Goal: Task Accomplishment & Management: Use online tool/utility

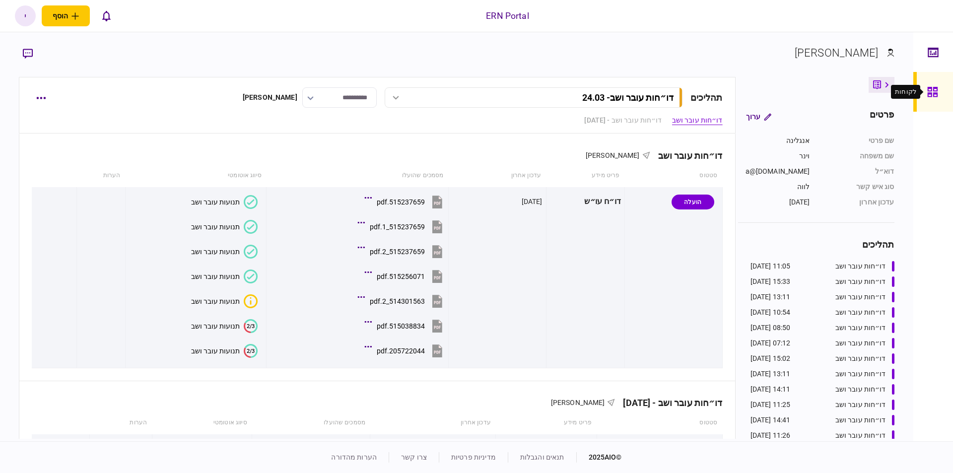
click at [929, 102] on div at bounding box center [935, 92] width 16 height 40
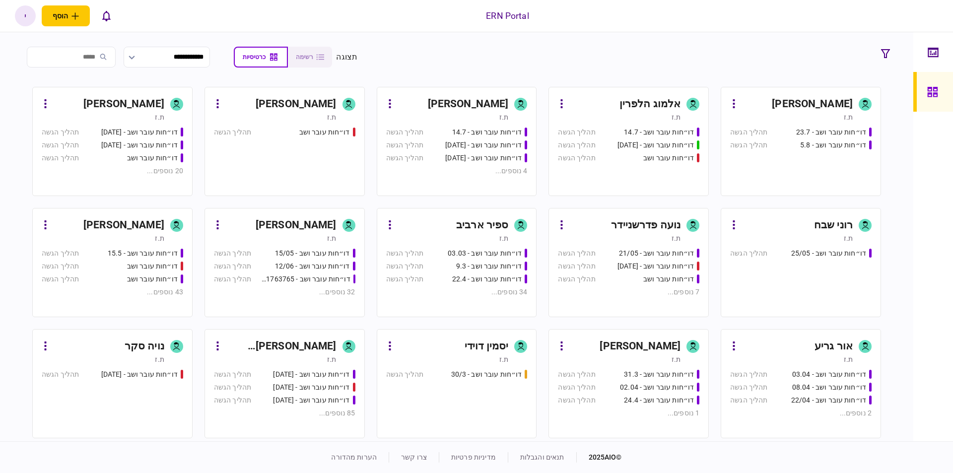
scroll to position [56, 0]
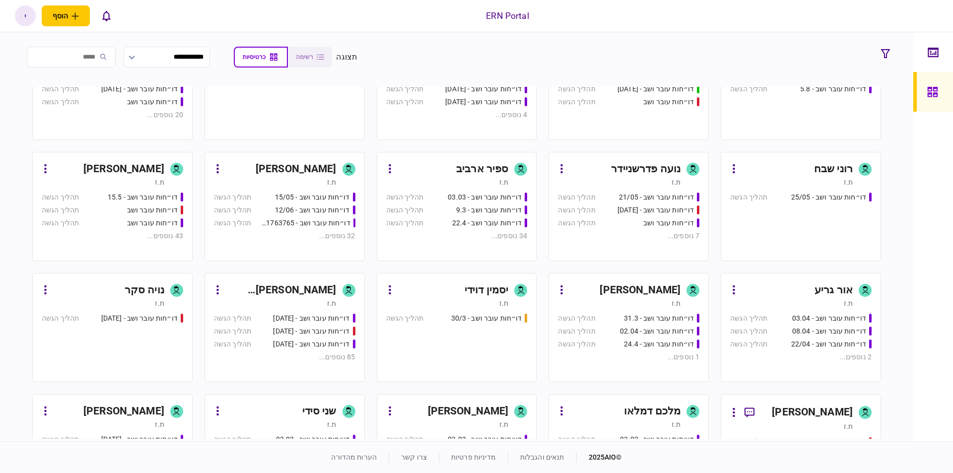
click at [453, 321] on div "דו״חות עובר ושב - 30/3" at bounding box center [480, 318] width 94 height 10
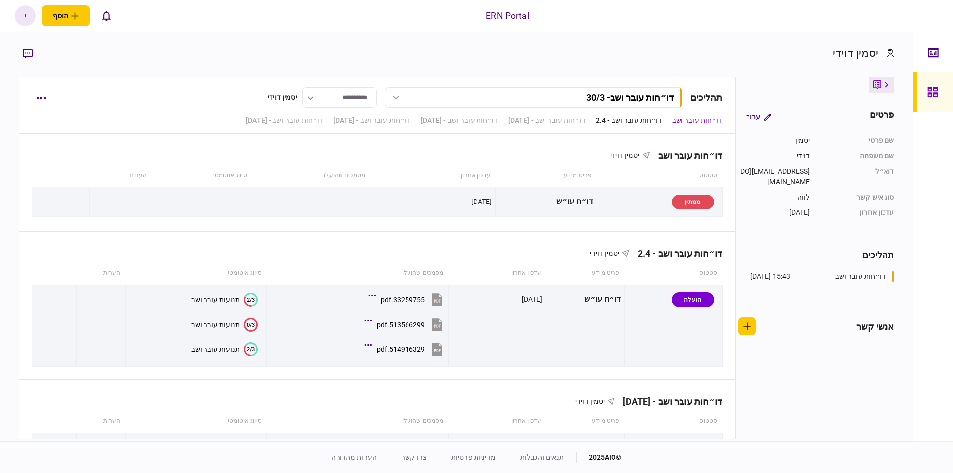
click at [634, 117] on link "דו״חות עובר ושב - 2.4" at bounding box center [629, 120] width 67 height 10
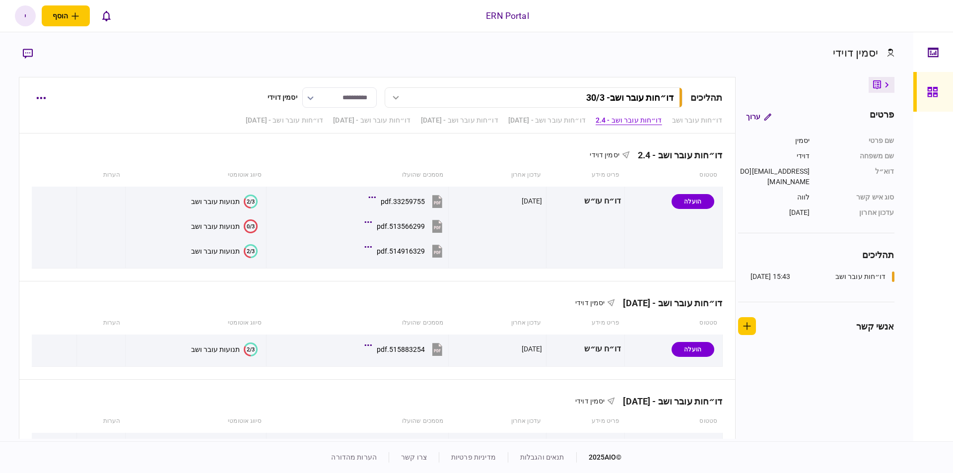
click at [564, 114] on div "**********" at bounding box center [377, 105] width 716 height 57
click at [532, 115] on link "דו״חות עובר ושב - [DATE]" at bounding box center [546, 120] width 77 height 10
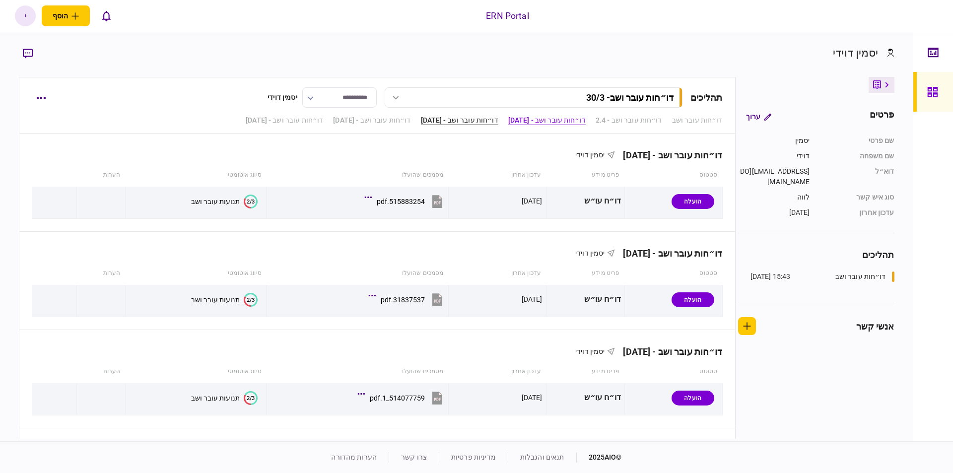
click at [472, 119] on link "דו״חות עובר ושב - [DATE]" at bounding box center [459, 120] width 77 height 10
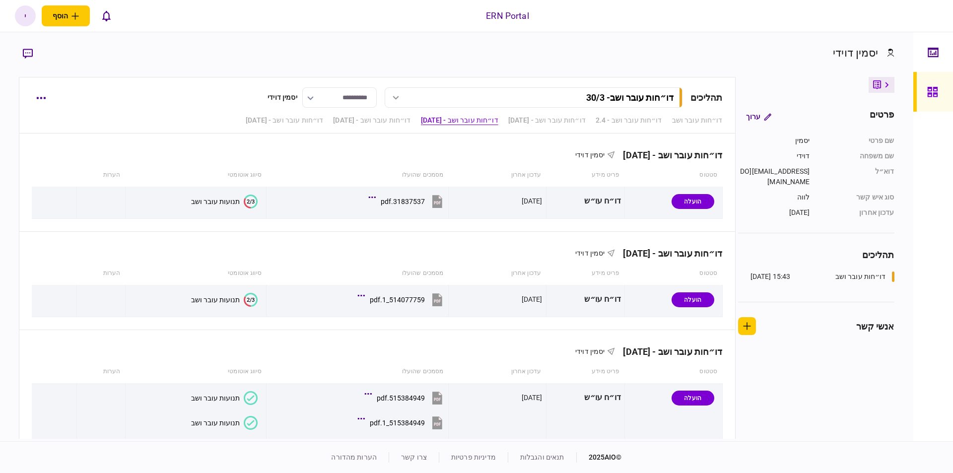
click at [390, 118] on div "דו״חות עובר ושב דו״חות עובר ושב - 2.4 דו״חות עובר ושב - [DATE] דו״חות עובר ושב …" at bounding box center [484, 120] width 476 height 10
click at [688, 120] on link "דו״חות עובר ושב" at bounding box center [697, 120] width 51 height 10
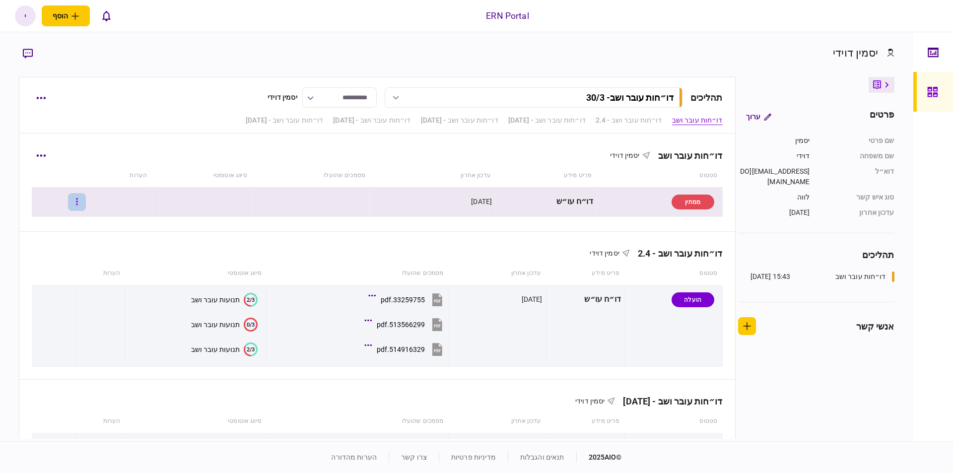
click at [83, 205] on button "button" at bounding box center [77, 202] width 18 height 18
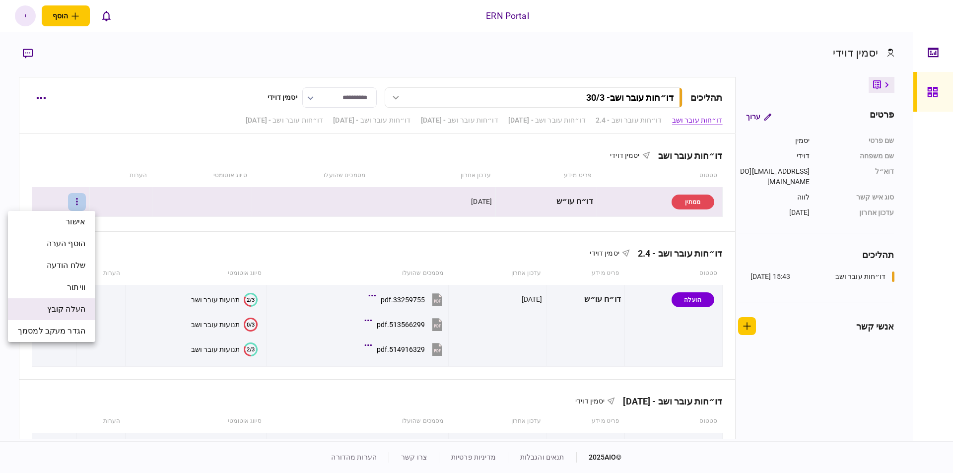
click at [68, 310] on span "העלה קובץ" at bounding box center [66, 309] width 38 height 12
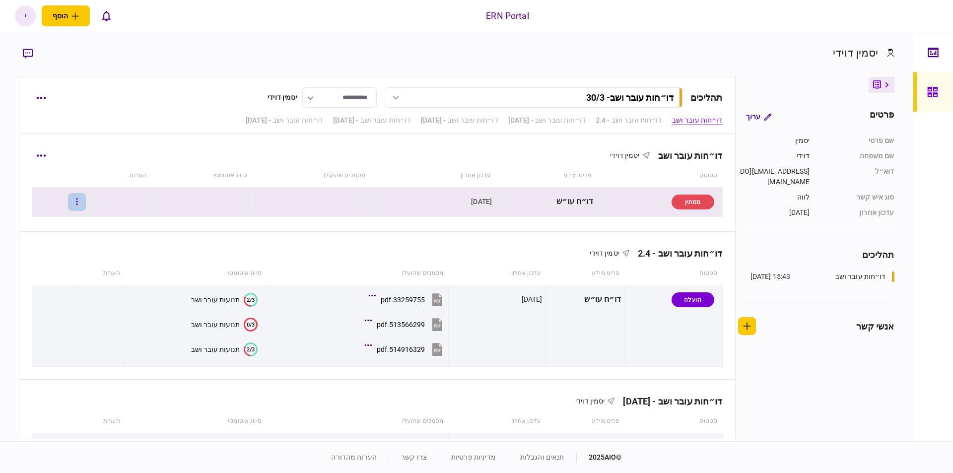
click at [78, 206] on icon "button" at bounding box center [77, 201] width 2 height 9
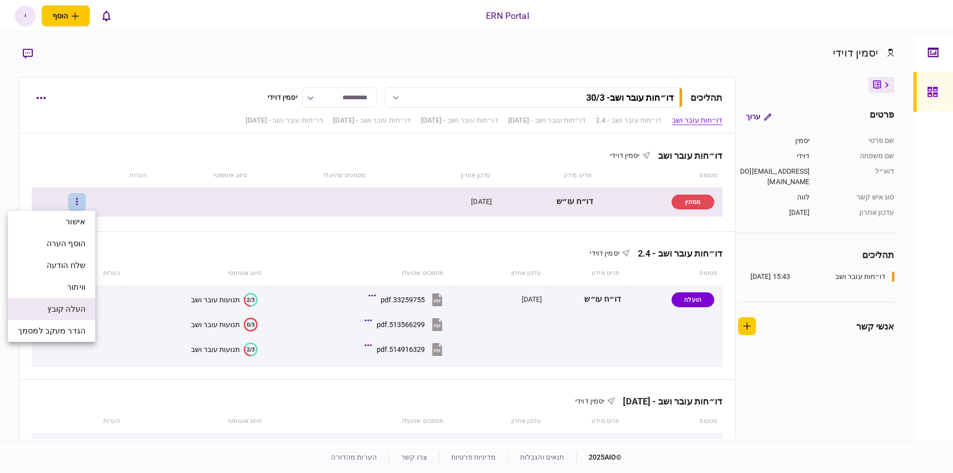
click at [50, 314] on span "העלה קובץ" at bounding box center [66, 309] width 38 height 12
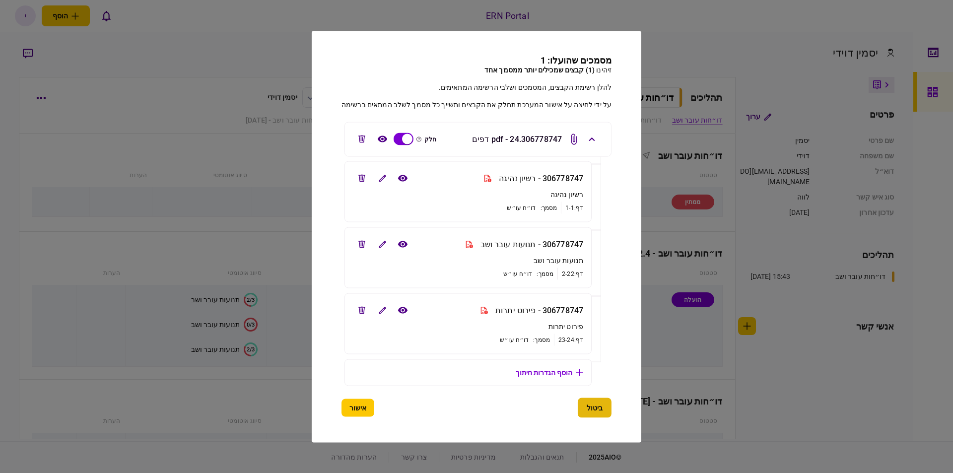
click at [599, 406] on button "ביטול" at bounding box center [595, 408] width 34 height 20
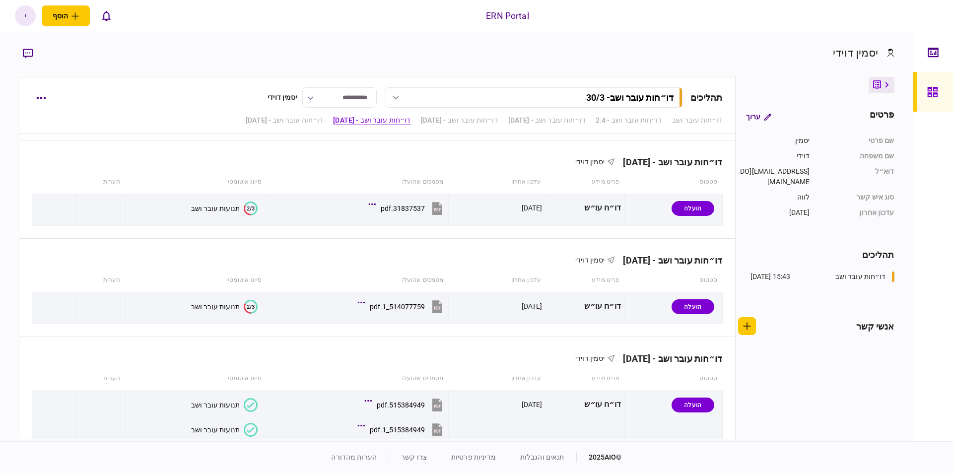
scroll to position [409, 0]
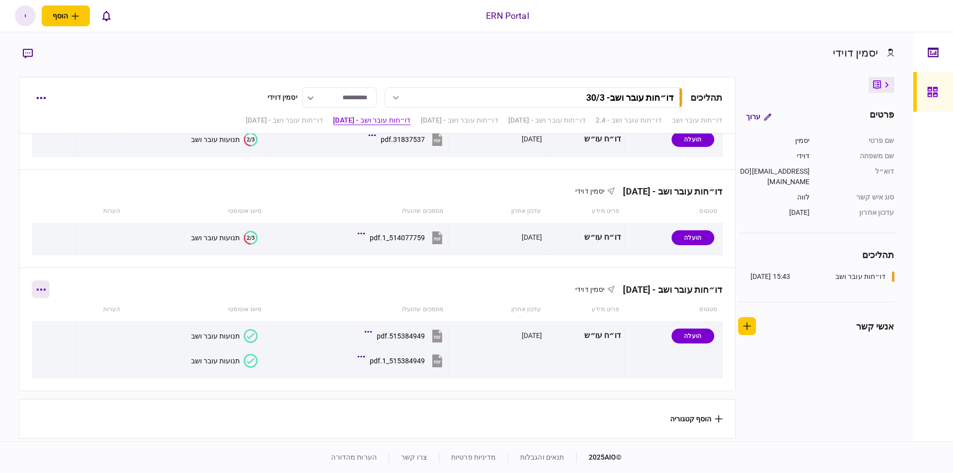
click at [50, 290] on button "button" at bounding box center [41, 289] width 18 height 18
click at [158, 298] on div at bounding box center [476, 236] width 953 height 473
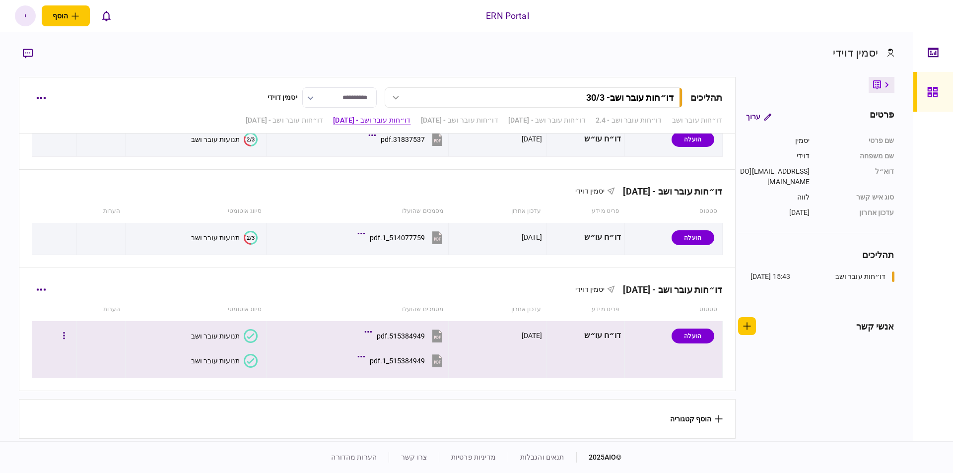
click at [74, 355] on td at bounding box center [54, 349] width 45 height 57
click at [73, 331] on button "button" at bounding box center [64, 336] width 18 height 18
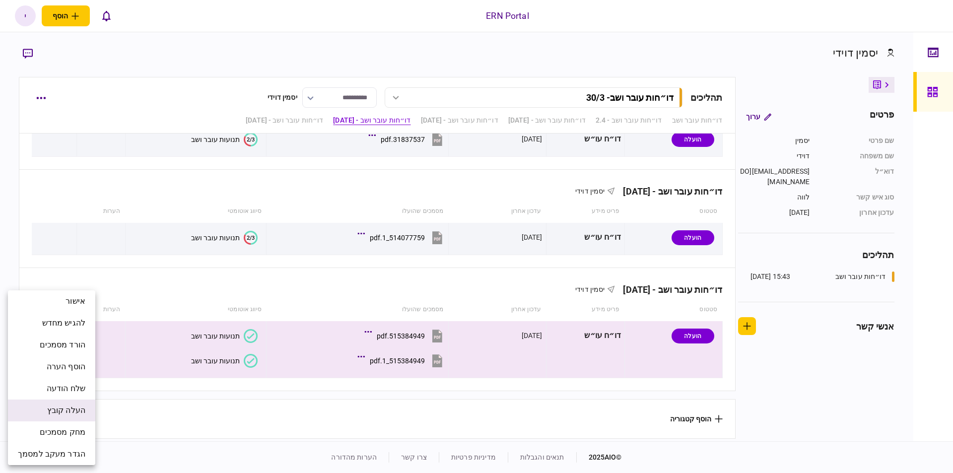
click at [56, 411] on span "העלה קובץ" at bounding box center [66, 410] width 38 height 12
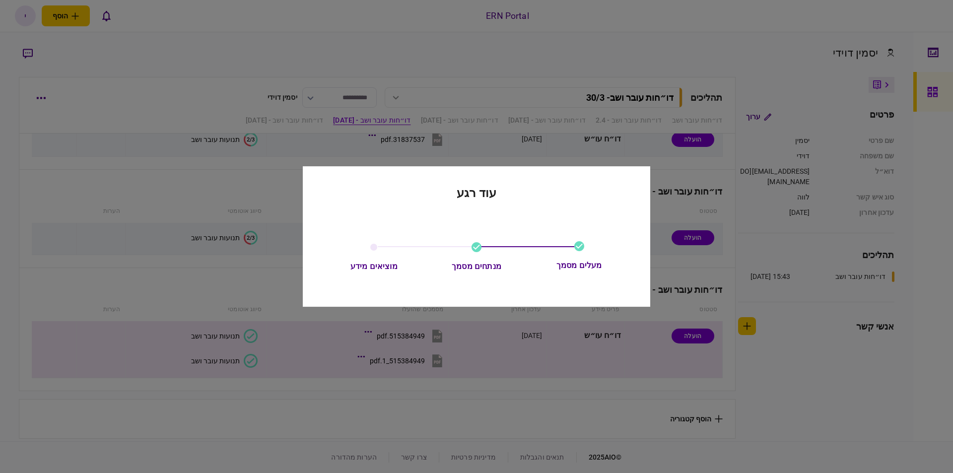
click at [221, 220] on div at bounding box center [476, 236] width 953 height 473
